Goal: Check status: Check status

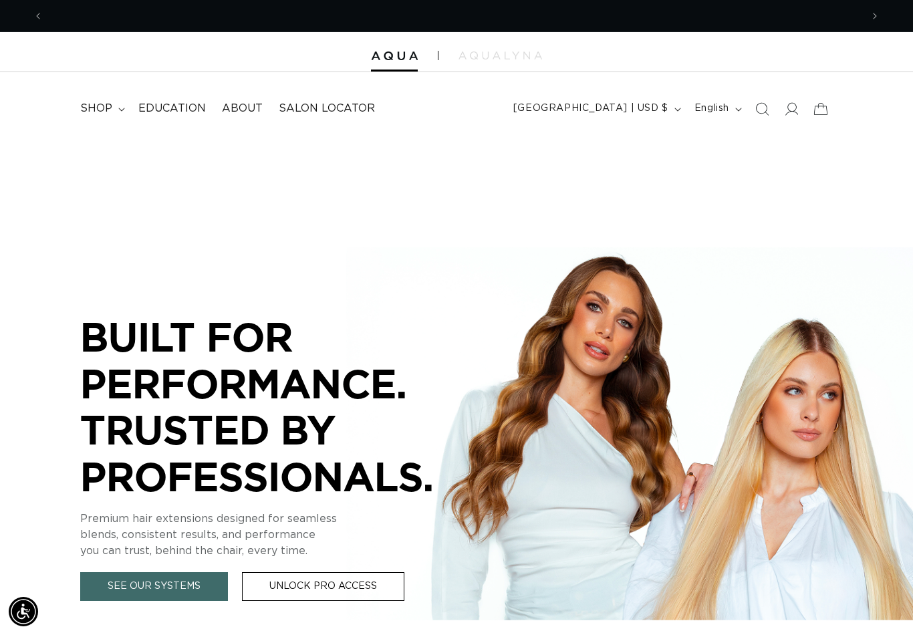
scroll to position [0, 1635]
click at [790, 106] on icon at bounding box center [791, 109] width 14 height 14
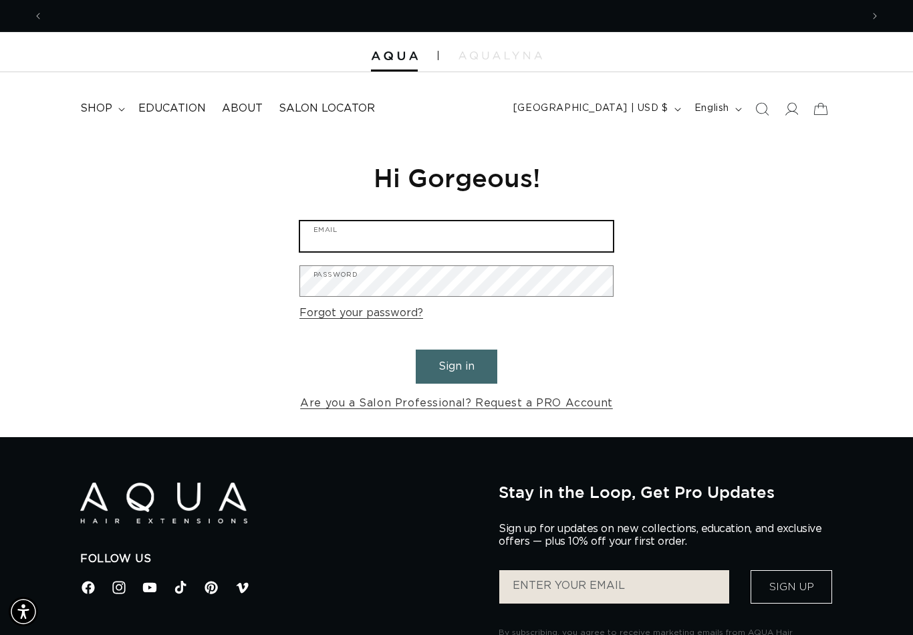
type input "kellyholt987@gmail.com"
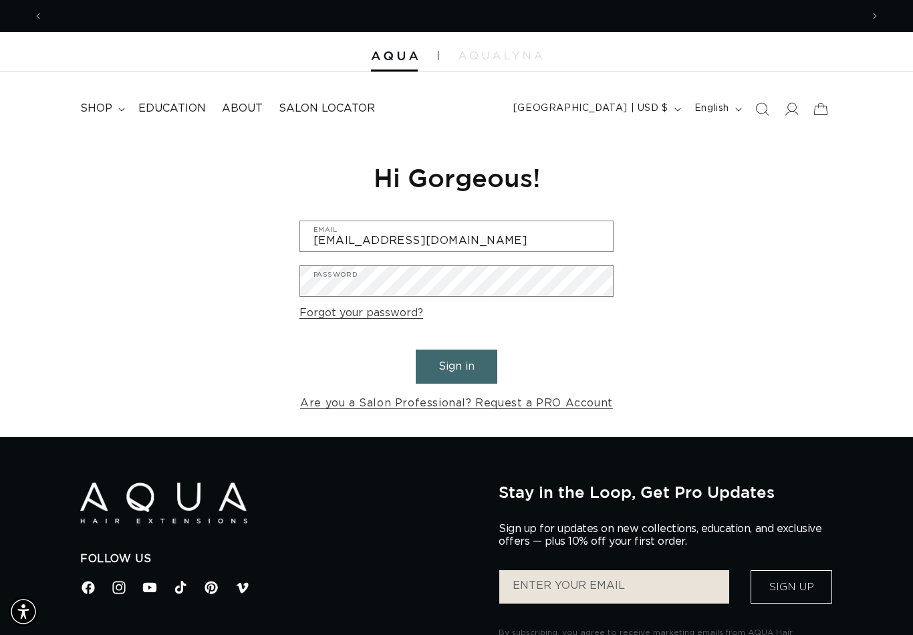
click at [456, 364] on button "Sign in" at bounding box center [457, 366] width 82 height 34
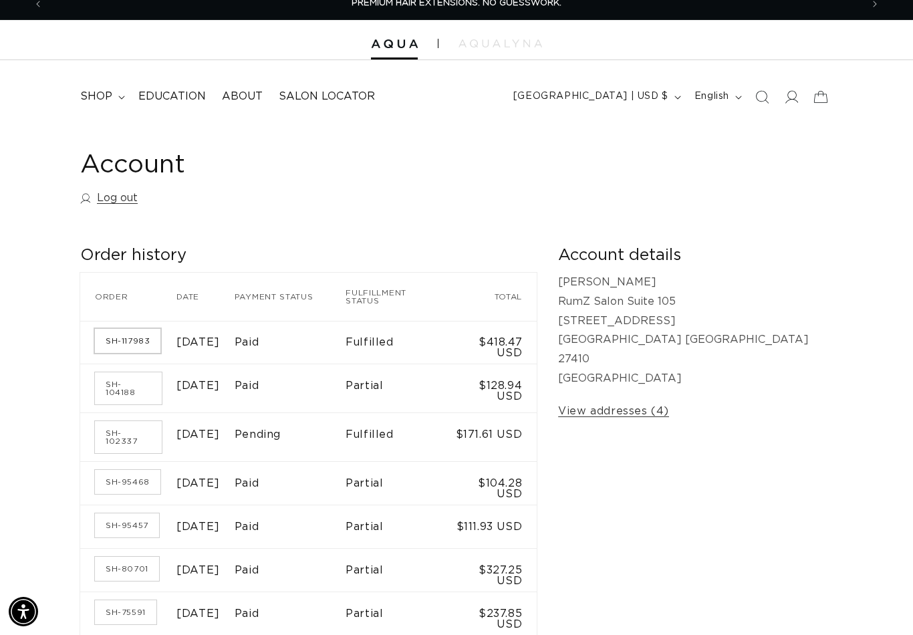
click at [142, 331] on link "SH-117983" at bounding box center [127, 341] width 65 height 24
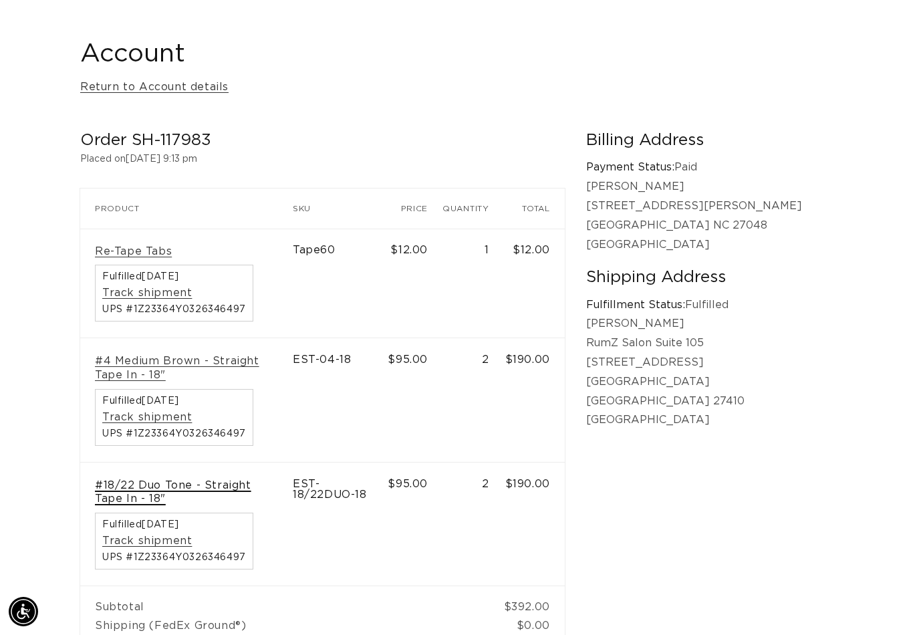
click at [172, 478] on link "#18/22 Duo Tone - Straight Tape In - 18"" at bounding box center [186, 492] width 183 height 28
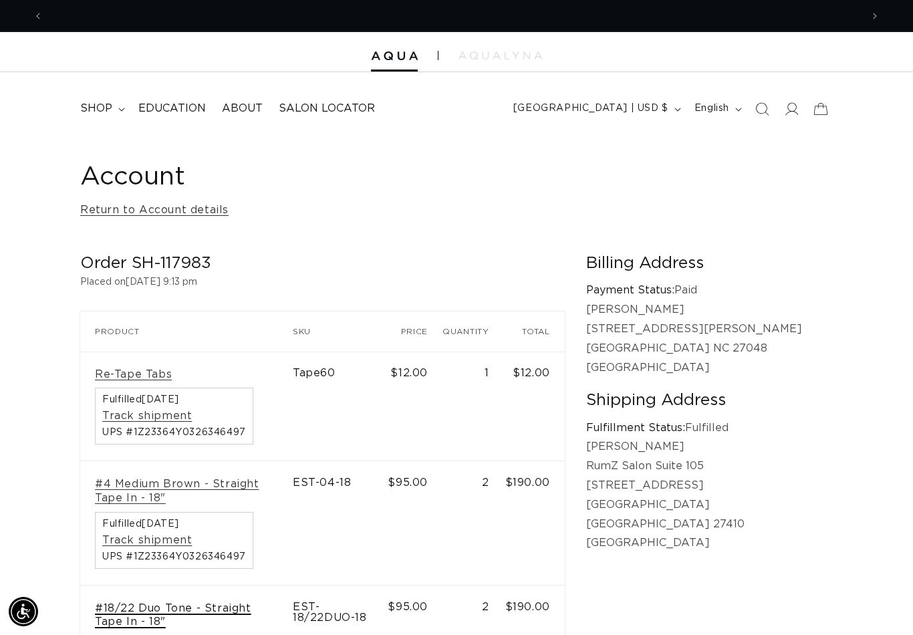
scroll to position [0, 1635]
click at [790, 112] on icon at bounding box center [791, 109] width 14 height 14
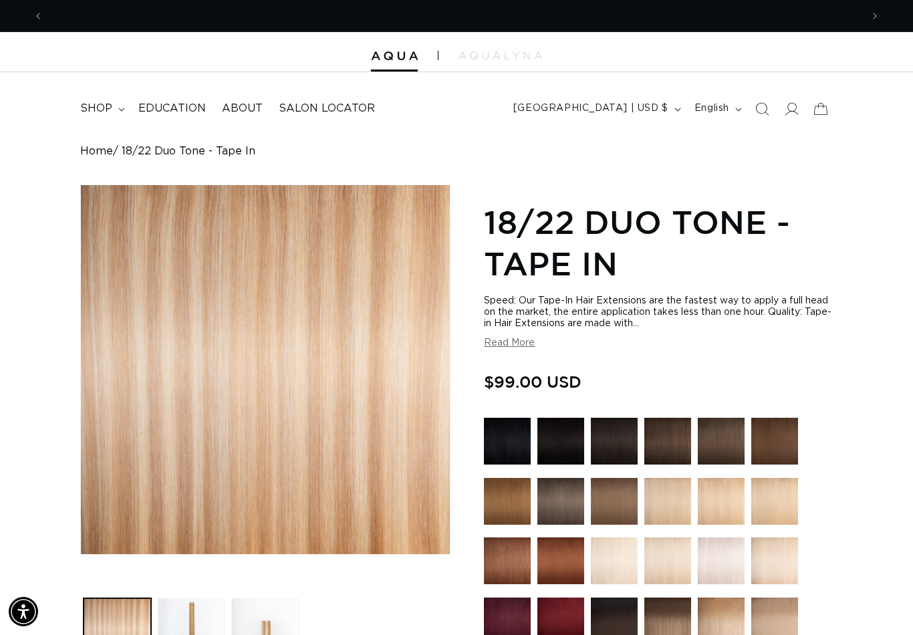
scroll to position [0, 818]
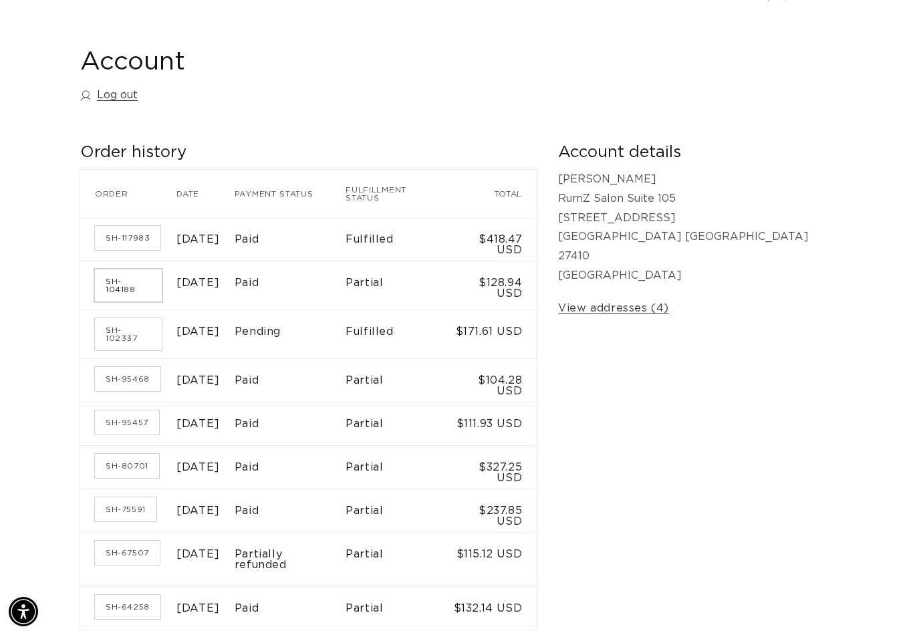
click at [134, 277] on link "SH-104188" at bounding box center [128, 285] width 67 height 32
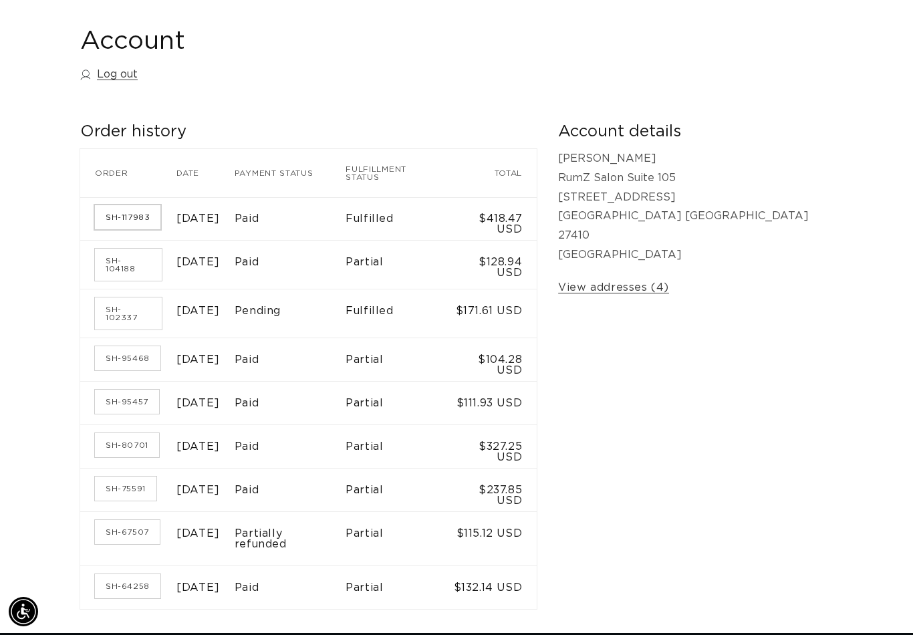
click at [123, 214] on link "SH-117983" at bounding box center [127, 217] width 65 height 24
